Goal: Task Accomplishment & Management: Manage account settings

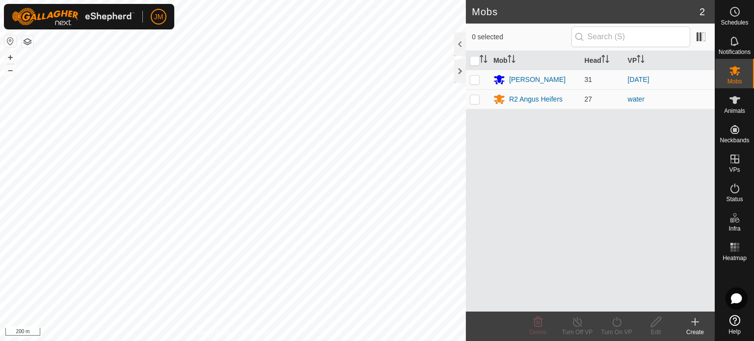
click at [595, 213] on div "Mobs 2 0 selected Mob Head [PERSON_NAME] 31 [DATE] R2 Angus Heifers 27 water De…" at bounding box center [357, 170] width 715 height 341
click at [693, 325] on icon at bounding box center [695, 322] width 12 height 12
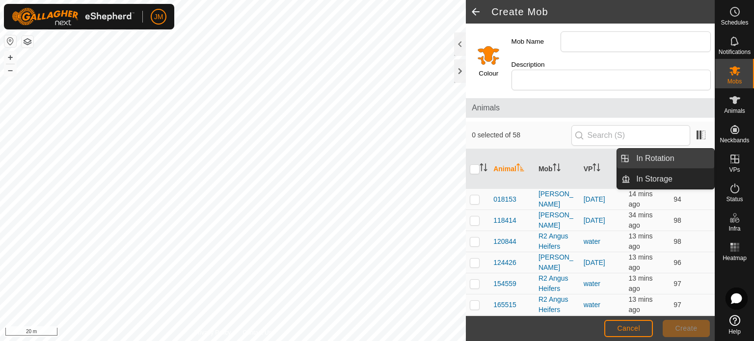
click at [684, 157] on link "In Rotation" at bounding box center [673, 159] width 84 height 20
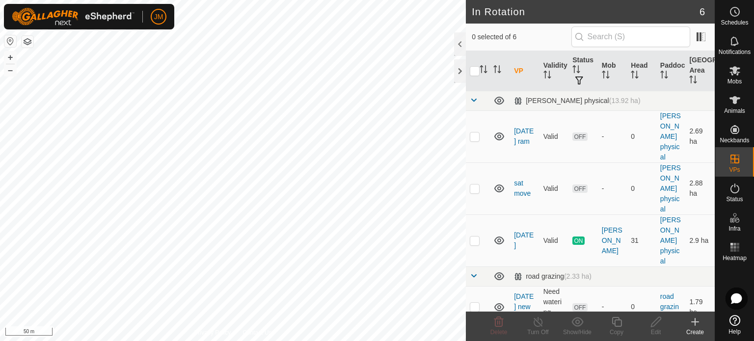
click at [695, 323] on icon at bounding box center [695, 322] width 0 height 7
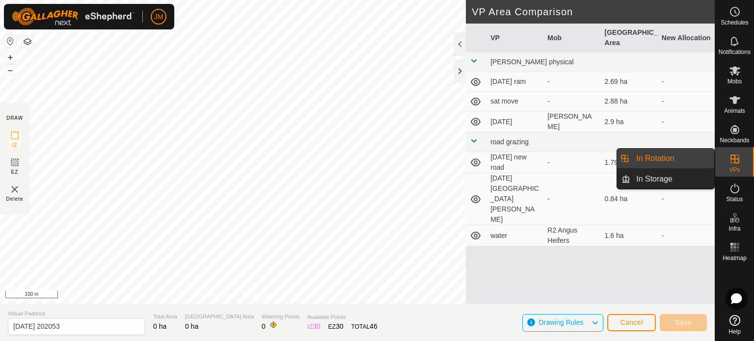
click at [677, 161] on link "In Rotation" at bounding box center [673, 159] width 84 height 20
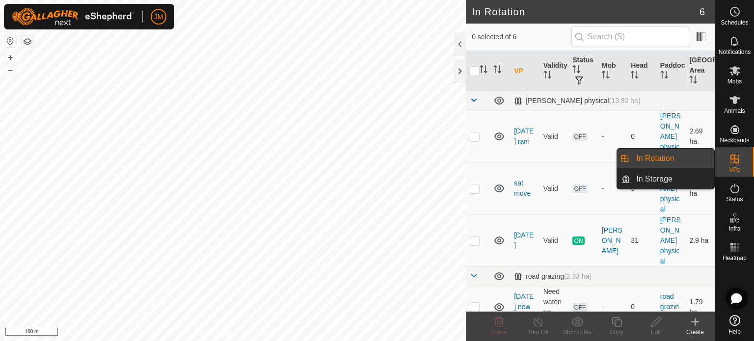
click at [677, 161] on link "In Rotation" at bounding box center [673, 159] width 84 height 20
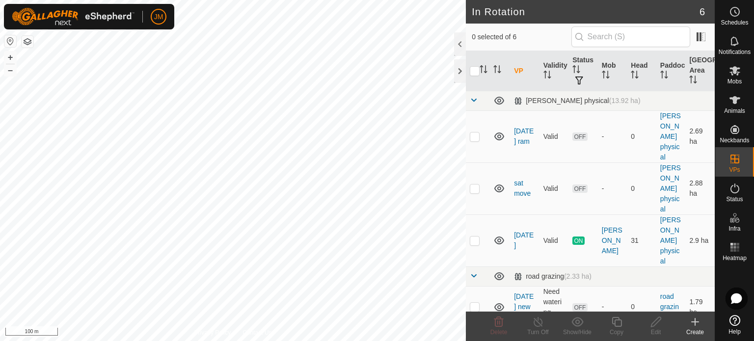
click at [697, 322] on icon at bounding box center [695, 322] width 7 height 0
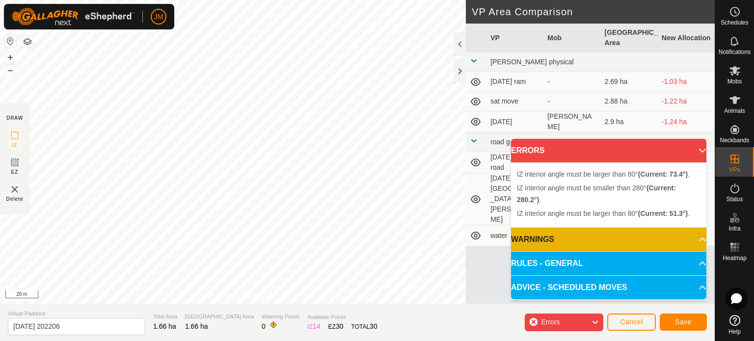
click at [371, 74] on div "IZ interior angle must be larger than 80° (Current: 73.4°) . + – ⇧ i 20 m" at bounding box center [233, 152] width 466 height 304
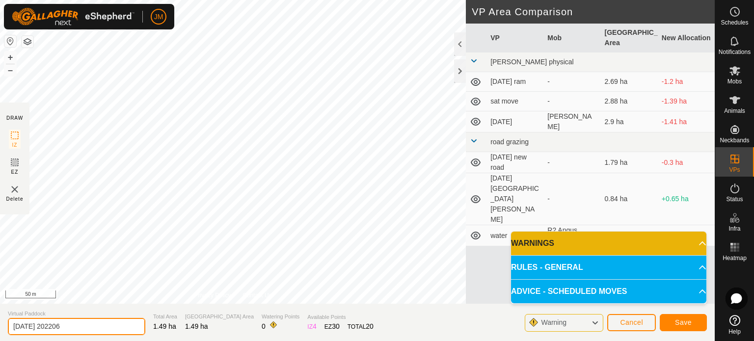
click at [79, 323] on input "[DATE] 202206" at bounding box center [77, 326] width 138 height 17
type input "2"
type input "otama crop"
click at [694, 321] on button "Save" at bounding box center [683, 322] width 47 height 17
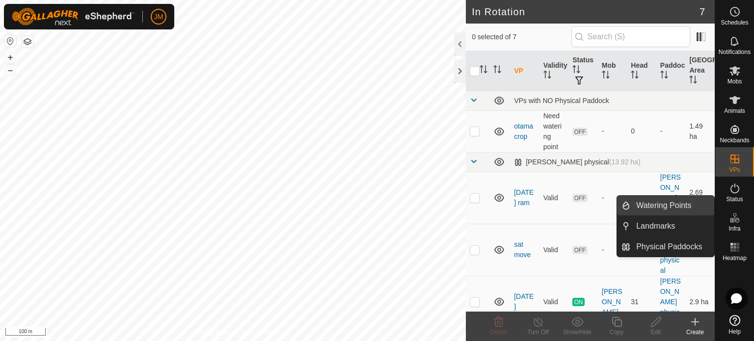
drag, startPoint x: 668, startPoint y: 207, endPoint x: 658, endPoint y: 210, distance: 10.1
click at [668, 207] on link "Watering Points" at bounding box center [673, 206] width 84 height 20
click at [663, 206] on link "Watering Points" at bounding box center [673, 206] width 84 height 20
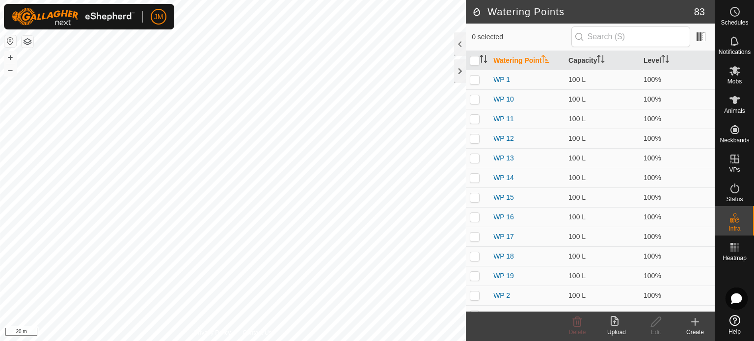
click at [696, 324] on icon at bounding box center [695, 322] width 12 height 12
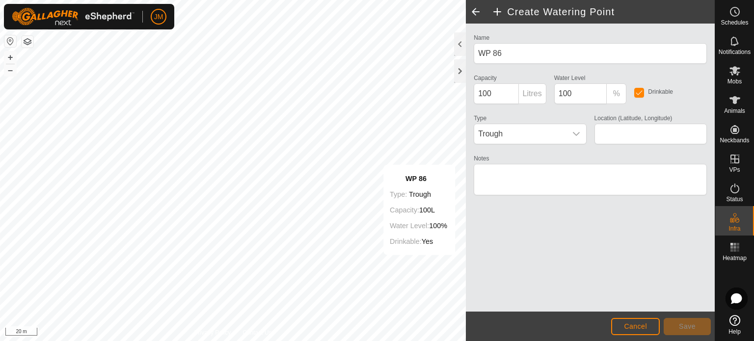
type input "-40.336250, 176.506400"
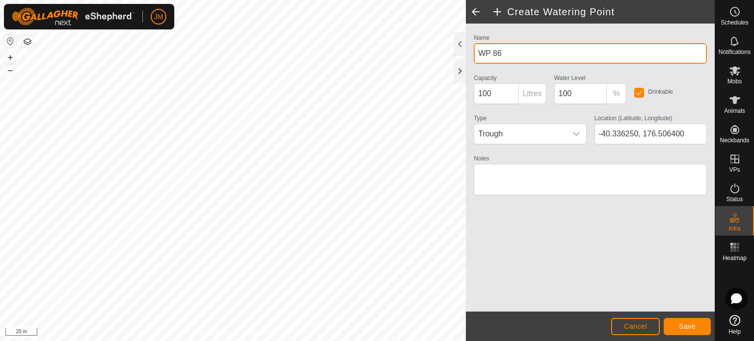
click at [506, 58] on input "WP 86" at bounding box center [590, 53] width 233 height 21
type input "W"
type input "otama"
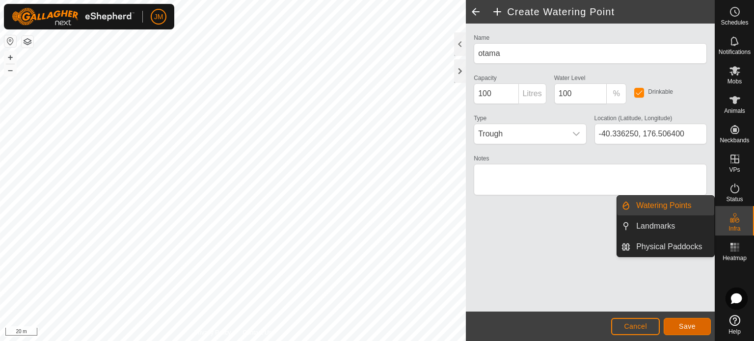
click at [694, 326] on span "Save" at bounding box center [687, 327] width 17 height 8
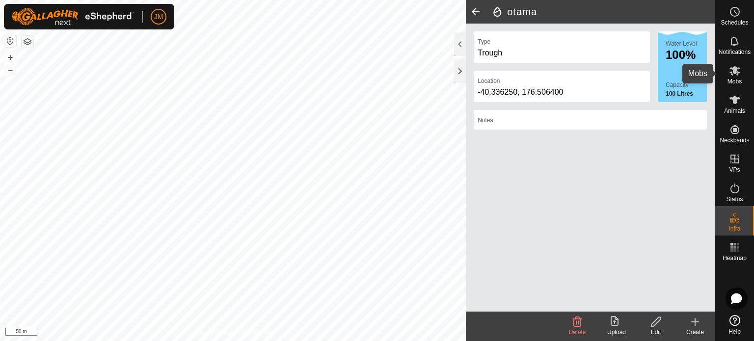
click at [733, 75] on icon at bounding box center [735, 71] width 12 height 12
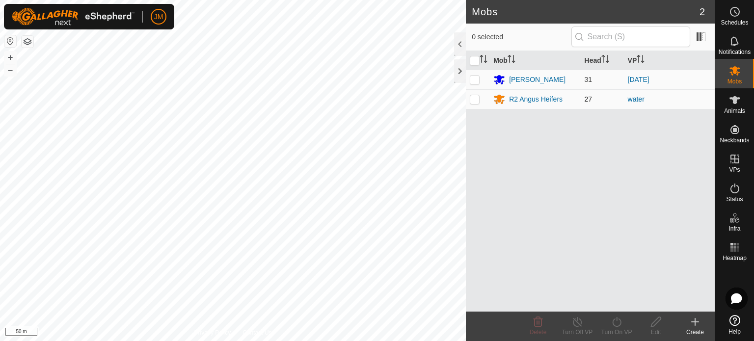
click at [473, 100] on p-checkbox at bounding box center [475, 99] width 10 height 8
click at [617, 324] on icon at bounding box center [617, 322] width 12 height 12
click at [475, 102] on p-checkbox at bounding box center [475, 99] width 10 height 8
checkbox input "false"
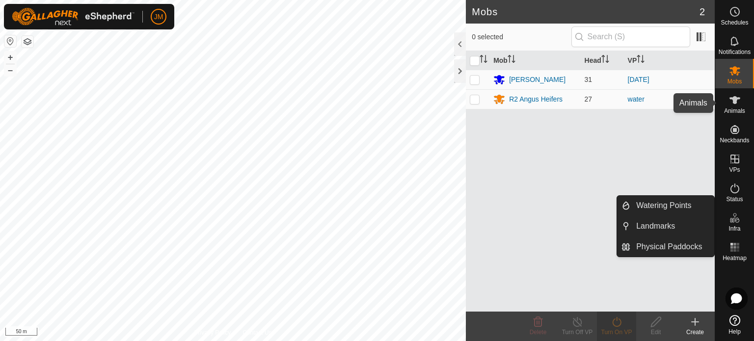
click at [732, 107] on es-animals-svg-icon at bounding box center [735, 100] width 18 height 16
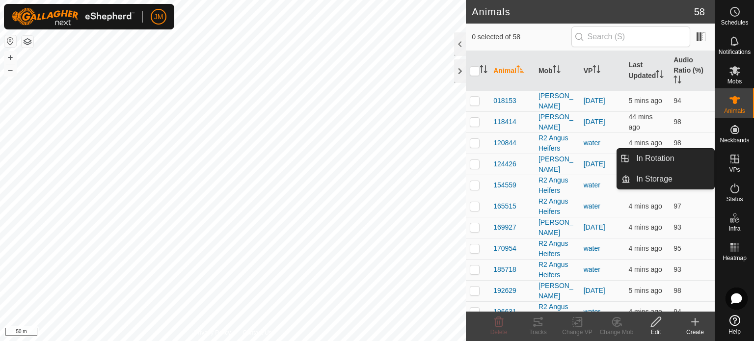
click at [737, 160] on icon at bounding box center [735, 159] width 12 height 12
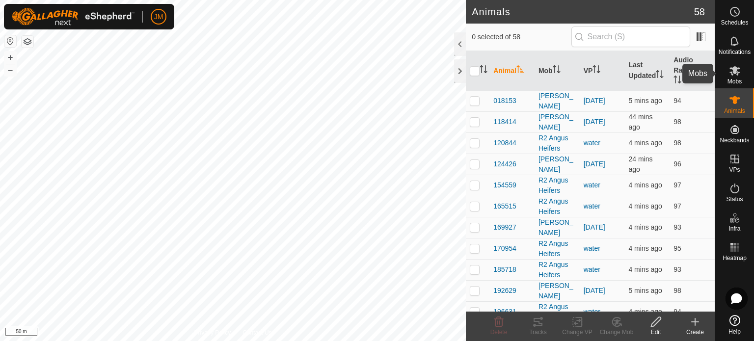
click at [738, 80] on span "Mobs" at bounding box center [735, 82] width 14 height 6
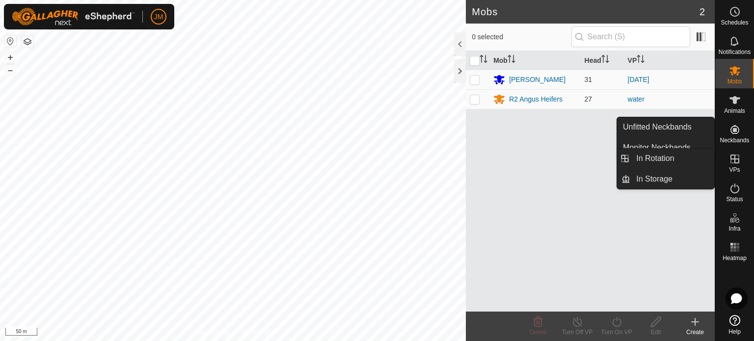
click at [735, 154] on icon at bounding box center [735, 159] width 12 height 12
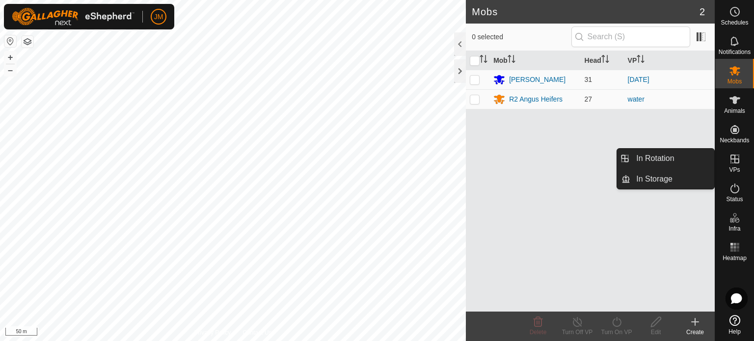
click at [674, 153] on link "In Rotation" at bounding box center [673, 159] width 84 height 20
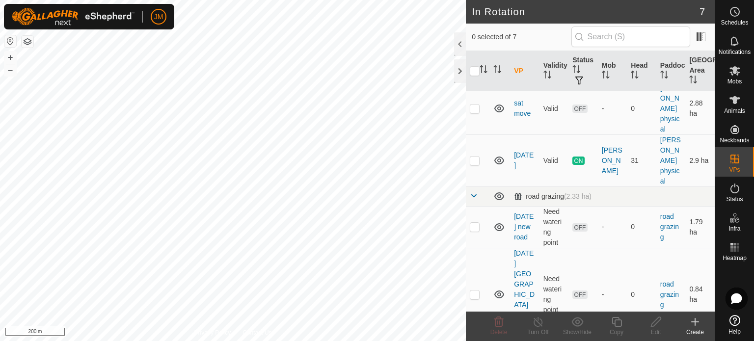
scroll to position [160, 0]
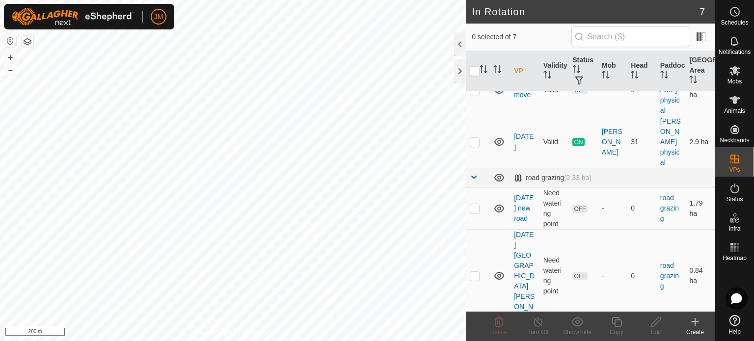
click at [500, 139] on icon at bounding box center [500, 142] width 10 height 8
click at [500, 139] on icon at bounding box center [500, 142] width 12 height 12
click at [500, 139] on icon at bounding box center [500, 142] width 10 height 8
click at [500, 139] on icon at bounding box center [500, 142] width 12 height 12
drag, startPoint x: 504, startPoint y: 110, endPoint x: 491, endPoint y: 154, distance: 45.8
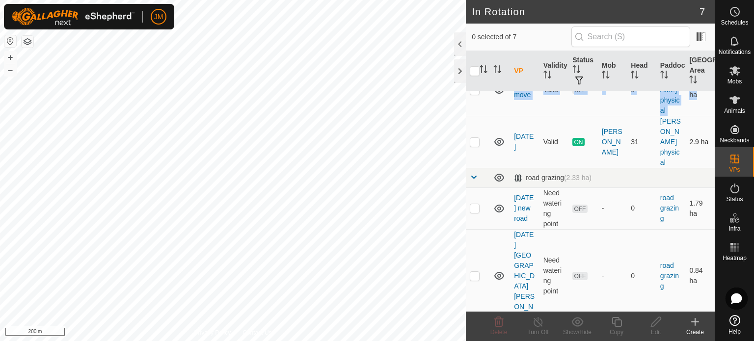
click at [491, 154] on tbody "VPs with NO Physical Paddock otama crop Need watering point OFF - 0 - 1.49 ha R…" at bounding box center [590, 148] width 249 height 434
drag, startPoint x: 483, startPoint y: 110, endPoint x: 480, endPoint y: 147, distance: 37.4
click at [480, 147] on tbody "VPs with NO Physical Paddock otama crop Need watering point OFF - 0 - 1.49 ha R…" at bounding box center [590, 148] width 249 height 434
click at [499, 90] on th at bounding box center [500, 71] width 21 height 40
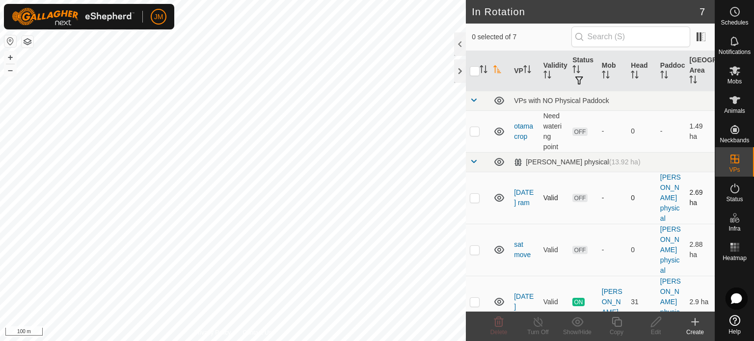
click at [500, 198] on icon at bounding box center [500, 198] width 10 height 8
click at [500, 198] on icon at bounding box center [500, 198] width 12 height 12
click at [500, 198] on icon at bounding box center [500, 198] width 10 height 8
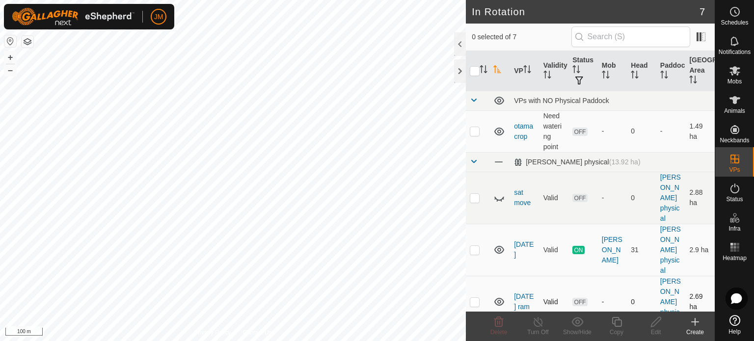
click at [500, 198] on icon at bounding box center [500, 198] width 12 height 12
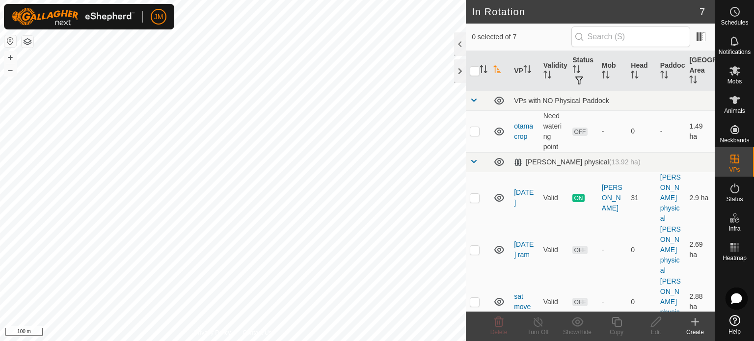
click at [500, 198] on icon at bounding box center [500, 198] width 10 height 8
click at [500, 198] on icon at bounding box center [500, 198] width 12 height 12
click at [500, 198] on icon at bounding box center [500, 198] width 10 height 8
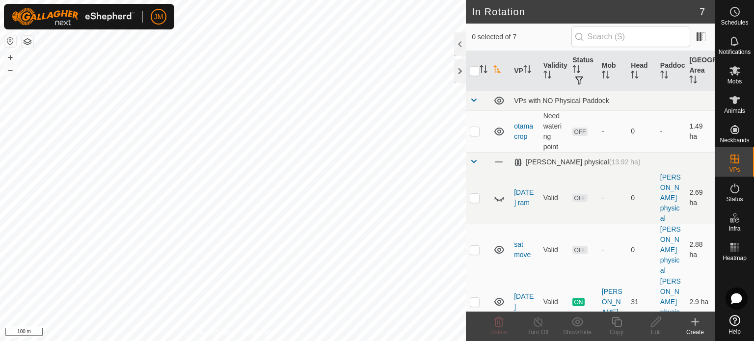
click at [500, 198] on icon at bounding box center [500, 198] width 12 height 12
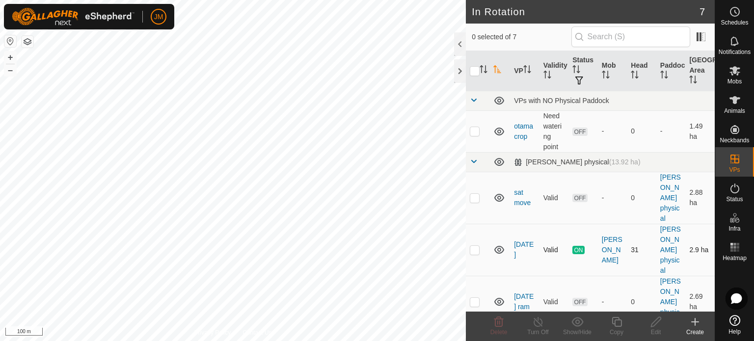
click at [499, 248] on icon at bounding box center [500, 250] width 10 height 8
click at [499, 248] on icon at bounding box center [500, 250] width 12 height 12
click at [500, 199] on icon at bounding box center [500, 198] width 12 height 12
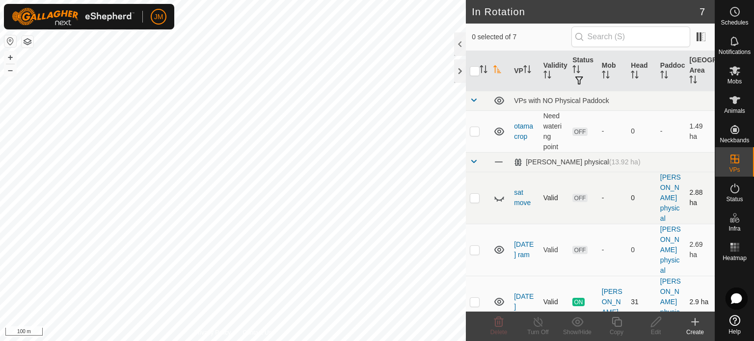
click at [500, 302] on icon at bounding box center [500, 302] width 10 height 8
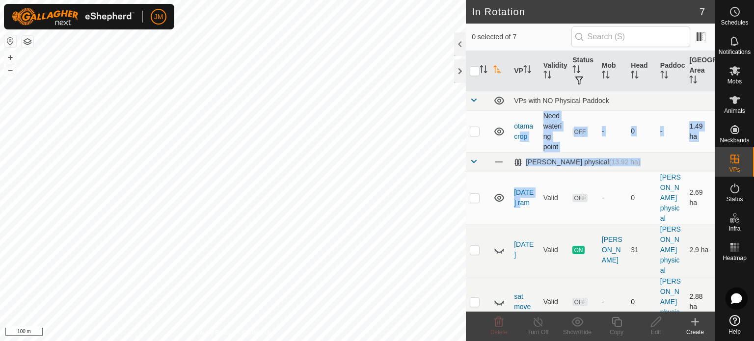
drag, startPoint x: 517, startPoint y: 215, endPoint x: 521, endPoint y: 148, distance: 66.9
click at [521, 148] on tbody "VPs with NO Physical Paddock otama crop Need watering point OFF - 0 - 1.49 ha R…" at bounding box center [590, 308] width 249 height 434
click at [495, 198] on icon at bounding box center [500, 198] width 12 height 12
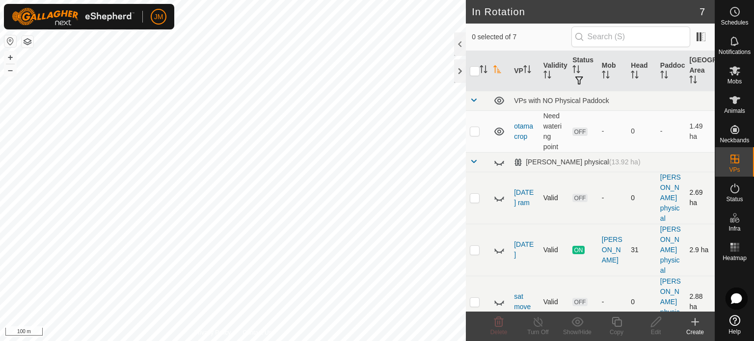
click at [504, 252] on icon at bounding box center [500, 250] width 12 height 12
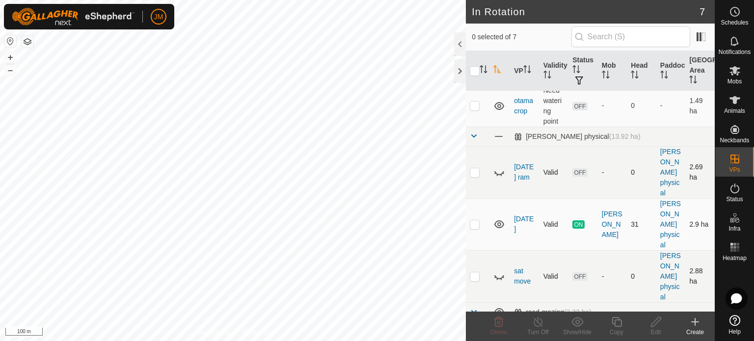
scroll to position [49, 0]
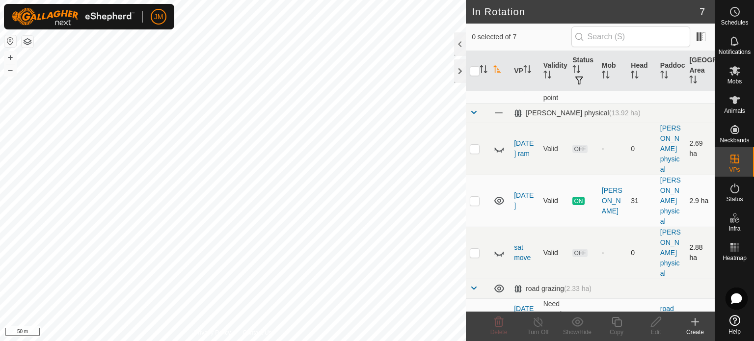
click at [695, 323] on icon at bounding box center [695, 322] width 0 height 7
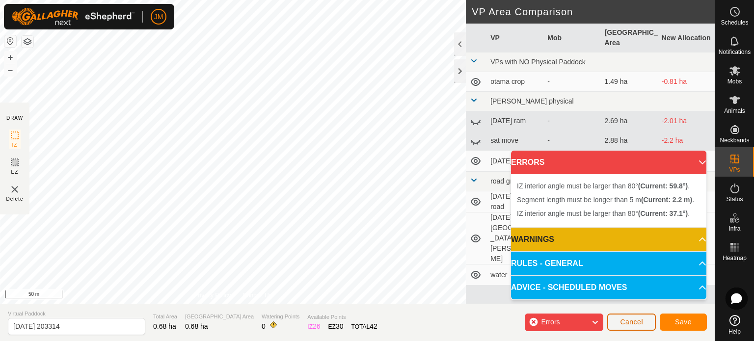
click at [636, 321] on span "Cancel" at bounding box center [631, 322] width 23 height 8
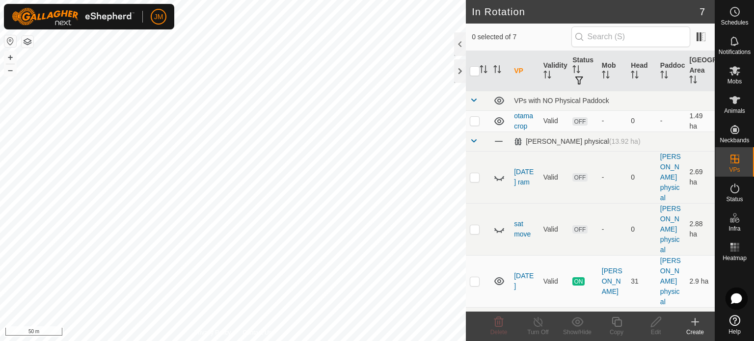
click at [694, 321] on icon at bounding box center [695, 322] width 12 height 12
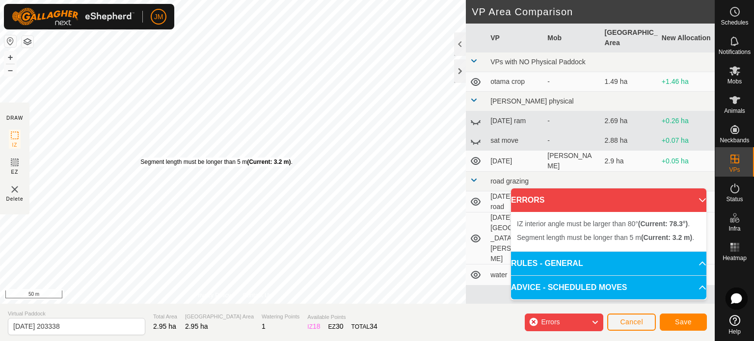
click at [140, 158] on div "Segment length must be longer than 5 m (Current: 3.2 m) . + – ⇧ i 50 m" at bounding box center [233, 152] width 466 height 304
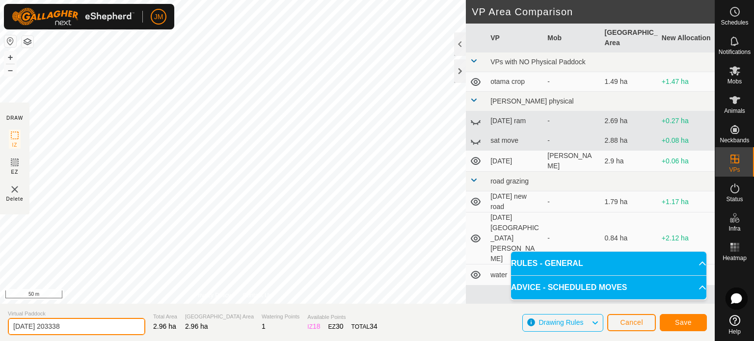
click at [88, 324] on input "[DATE] 203338" at bounding box center [77, 326] width 138 height 17
type input "2"
type input "weds blue"
click at [692, 326] on button "Save" at bounding box center [683, 322] width 47 height 17
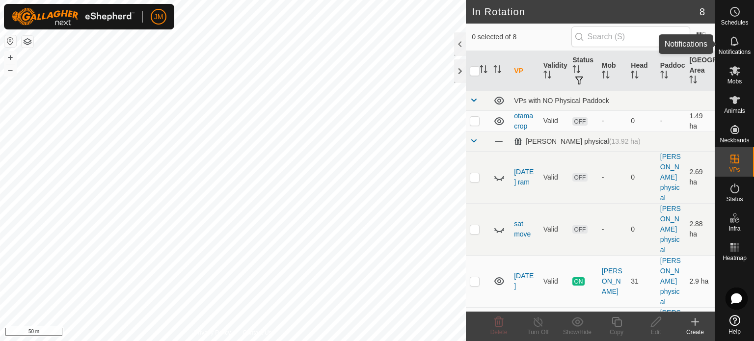
click at [735, 40] on icon at bounding box center [735, 41] width 12 height 12
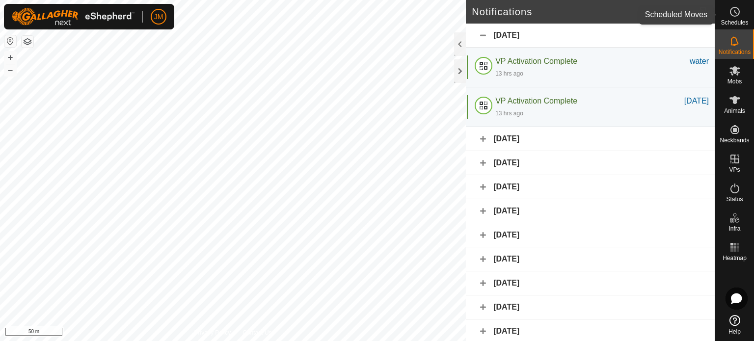
click at [733, 15] on icon at bounding box center [735, 12] width 12 height 12
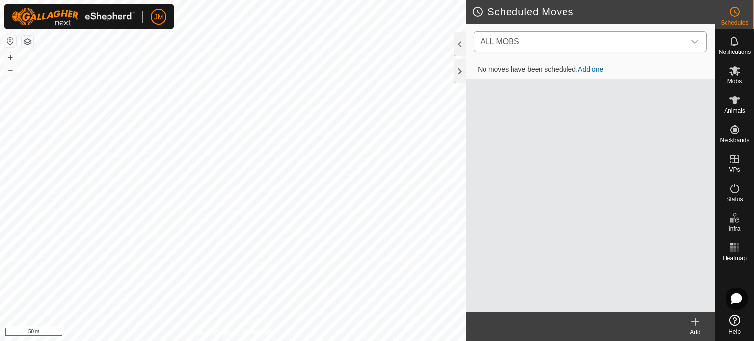
click at [632, 43] on span "ALL MOBS" at bounding box center [580, 42] width 209 height 20
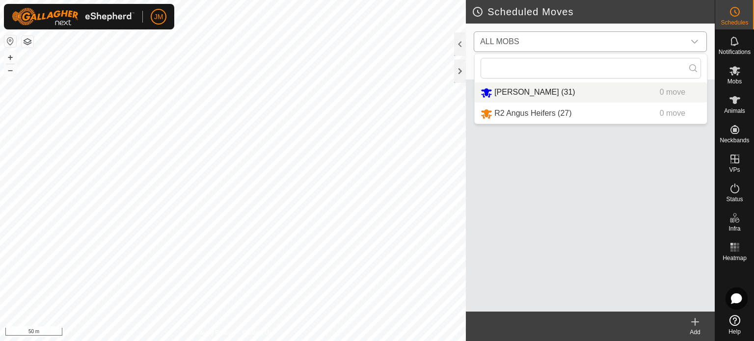
click at [618, 84] on li "[PERSON_NAME] (31) 0 move" at bounding box center [591, 93] width 232 height 20
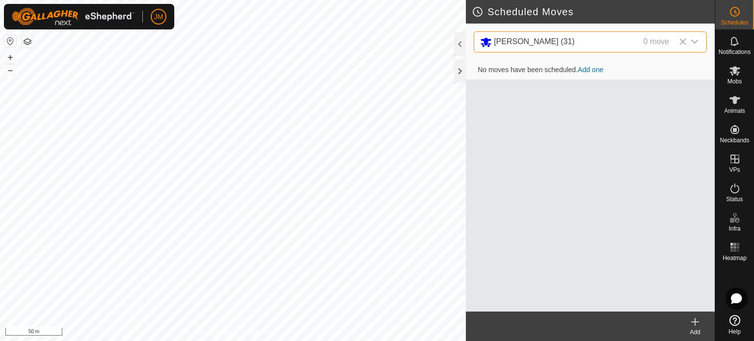
click at [602, 70] on link "Add one" at bounding box center [591, 70] width 26 height 8
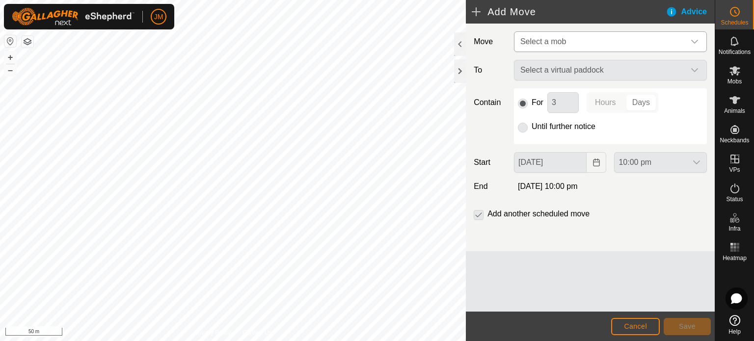
click at [553, 43] on span "Select a mob" at bounding box center [544, 41] width 46 height 8
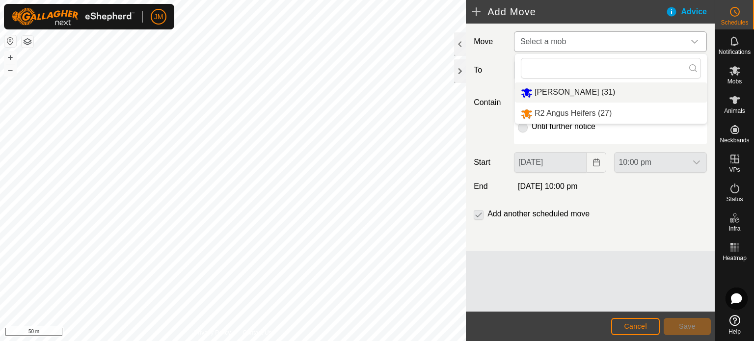
click at [559, 93] on li "[PERSON_NAME] (31)" at bounding box center [611, 93] width 192 height 20
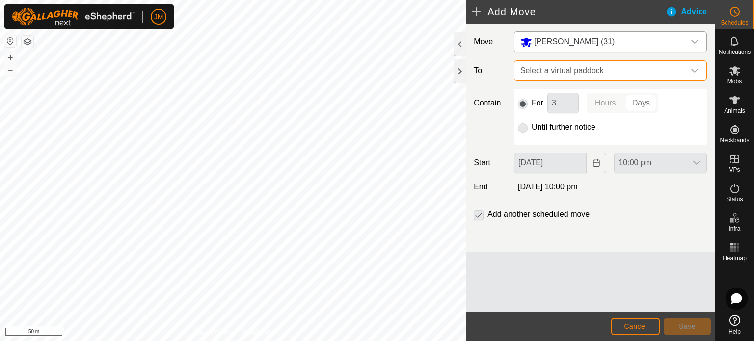
click at [578, 70] on span "Select a virtual paddock" at bounding box center [601, 71] width 168 height 20
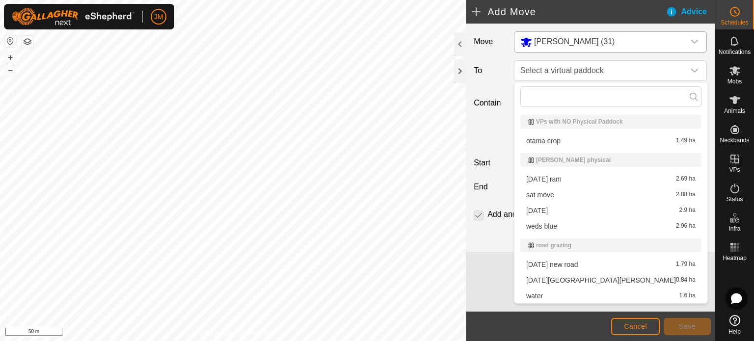
click at [553, 227] on li "weds blue 2.96 ha" at bounding box center [611, 226] width 181 height 15
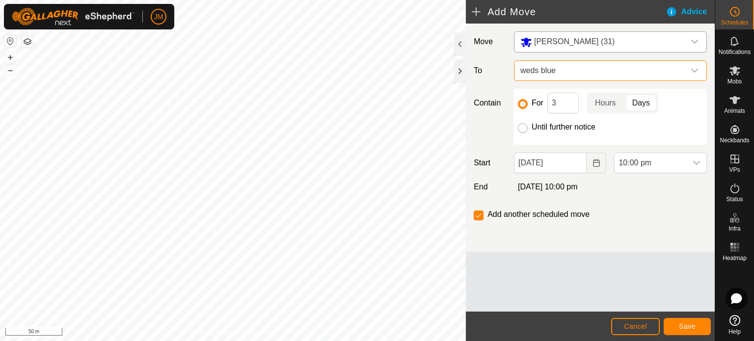
click at [525, 128] on input "Until further notice" at bounding box center [523, 128] width 10 height 10
radio input "true"
checkbox input "false"
click at [597, 161] on icon "Choose Date" at bounding box center [597, 163] width 8 height 8
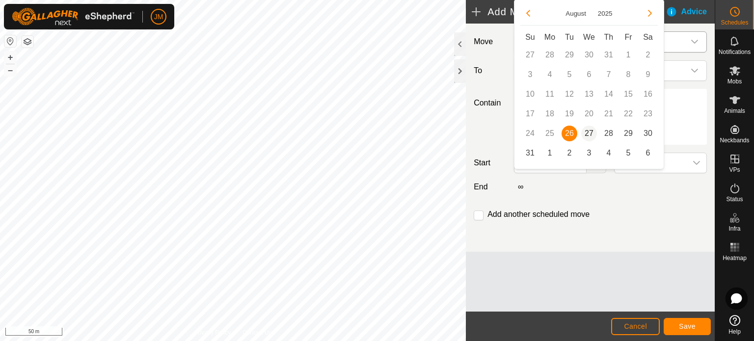
click at [591, 133] on span "27" at bounding box center [589, 134] width 16 height 16
type input "[DATE]"
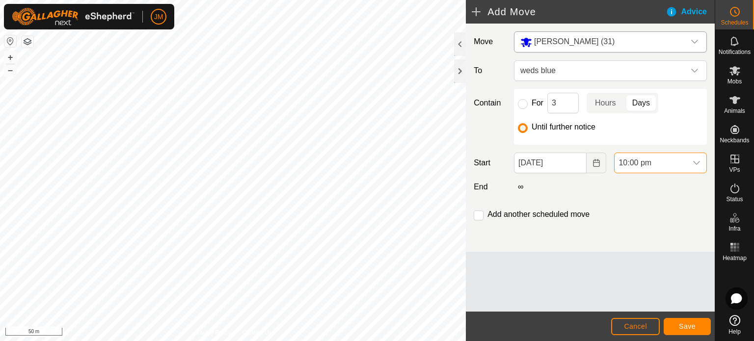
click at [663, 163] on span "10:00 pm" at bounding box center [651, 163] width 72 height 20
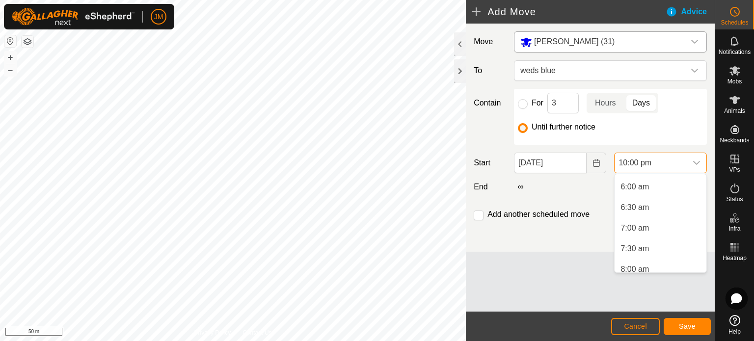
scroll to position [222, 0]
click at [654, 248] on li "7:00 am" at bounding box center [661, 251] width 92 height 20
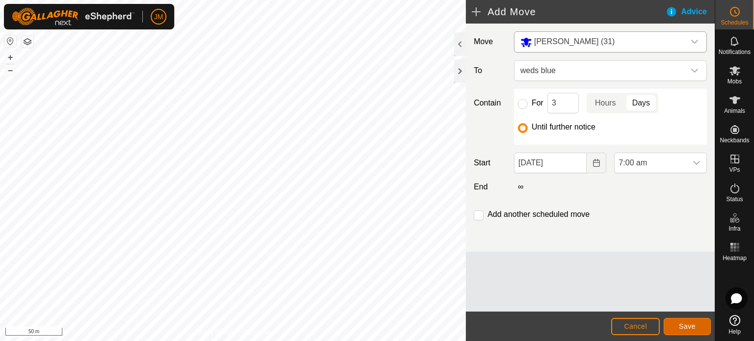
click at [682, 320] on button "Save" at bounding box center [687, 326] width 47 height 17
